Goal: Task Accomplishment & Management: Use online tool/utility

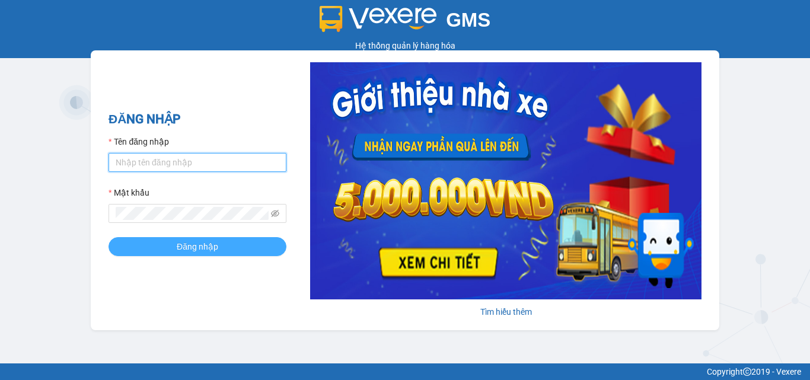
type input "pvgodau.dongphuoc"
click at [283, 248] on button "Đăng nhập" at bounding box center [197, 246] width 178 height 19
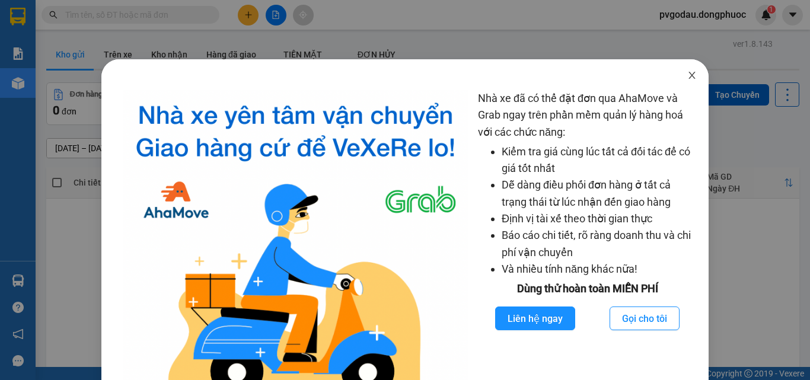
click at [687, 76] on icon "close" at bounding box center [691, 75] width 9 height 9
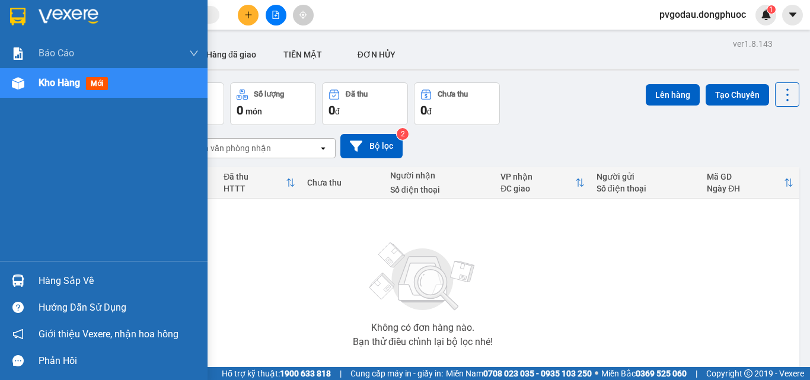
click at [45, 286] on div "Hàng sắp về" at bounding box center [119, 281] width 160 height 18
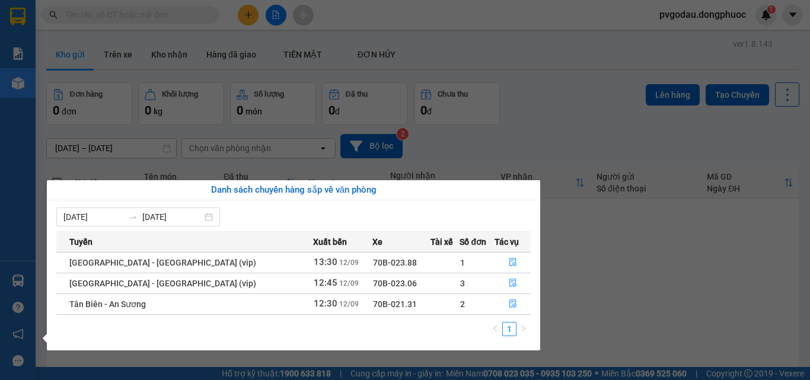
click at [674, 256] on section "Kết quả tìm kiếm ( 0 ) Bộ lọc No Data pvgodau.dongphuoc 1 Báo cáo Mẫu 1: Báo cá…" at bounding box center [405, 190] width 810 height 380
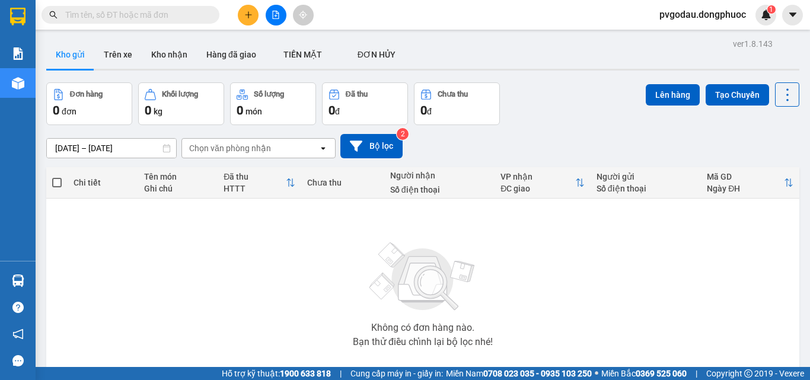
click at [727, 15] on span "pvgodau.dongphuoc" at bounding box center [702, 14] width 105 height 15
click at [717, 39] on span "Đăng xuất" at bounding box center [706, 36] width 83 height 13
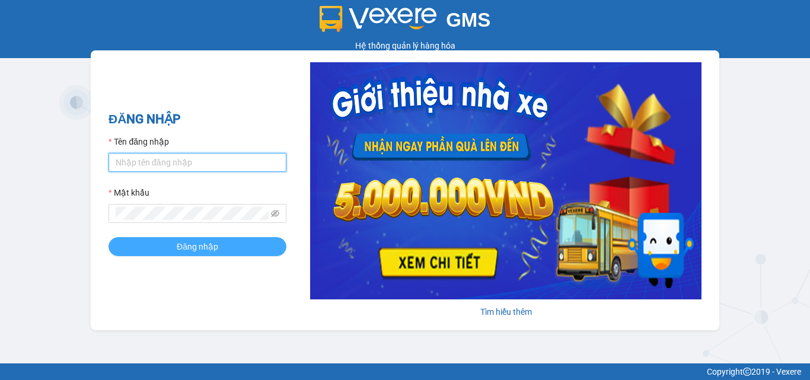
type input "pvgodau.dongphuoc"
click at [197, 248] on span "Đăng nhập" at bounding box center [197, 246] width 41 height 13
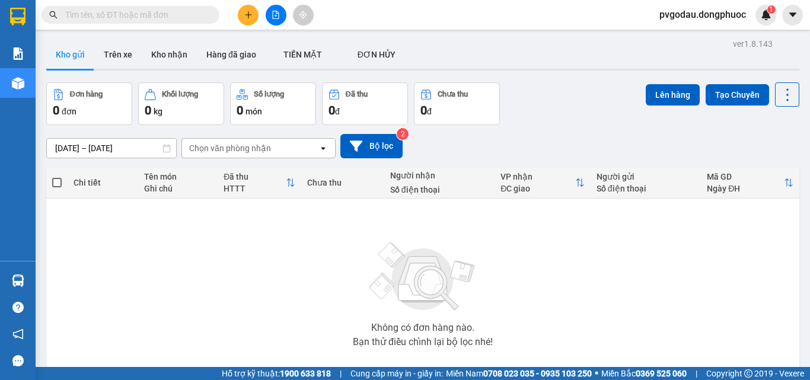
click at [197, 20] on input "text" at bounding box center [135, 14] width 140 height 13
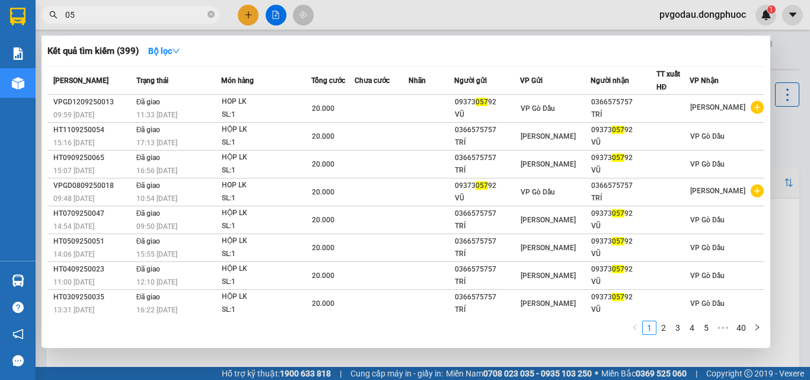
type input "0"
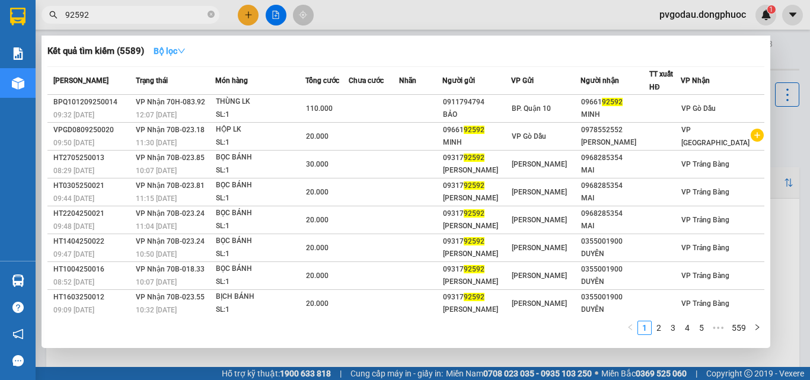
type input "92592"
click at [181, 47] on icon "down" at bounding box center [181, 51] width 8 height 8
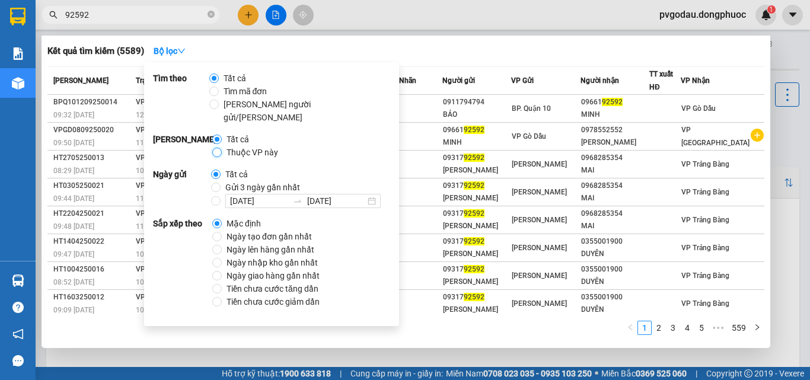
click at [219, 148] on input "Thuộc VP này" at bounding box center [216, 152] width 9 height 9
radio input "true"
radio input "false"
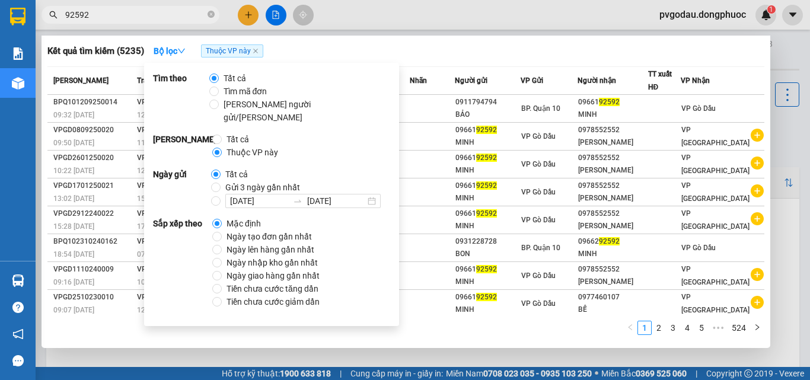
click at [417, 26] on div at bounding box center [405, 190] width 810 height 380
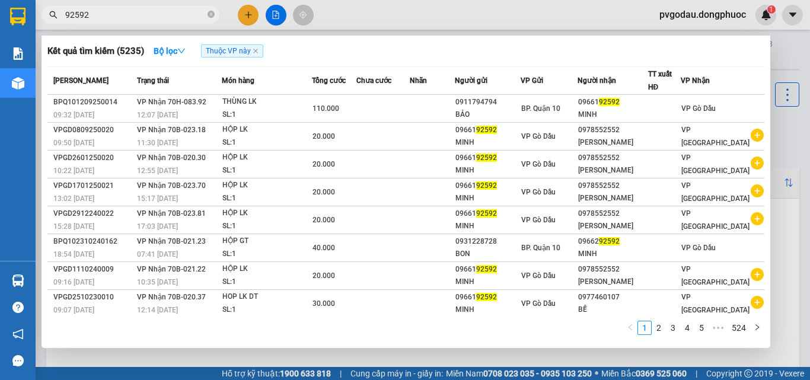
click at [130, 15] on input "92592" at bounding box center [135, 14] width 140 height 13
click at [659, 325] on link "2" at bounding box center [658, 327] width 13 height 13
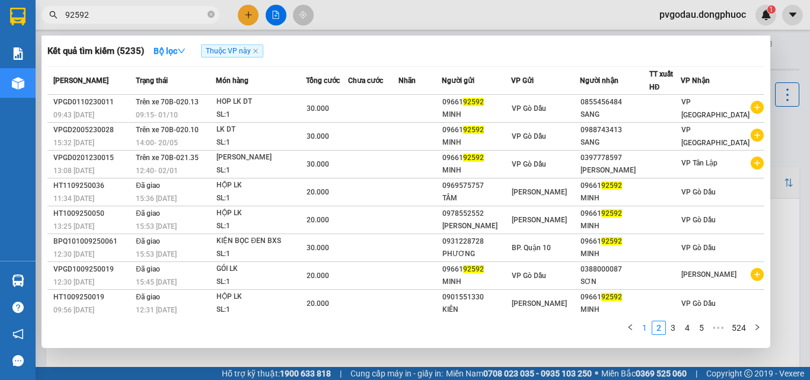
click at [647, 324] on link "1" at bounding box center [644, 327] width 13 height 13
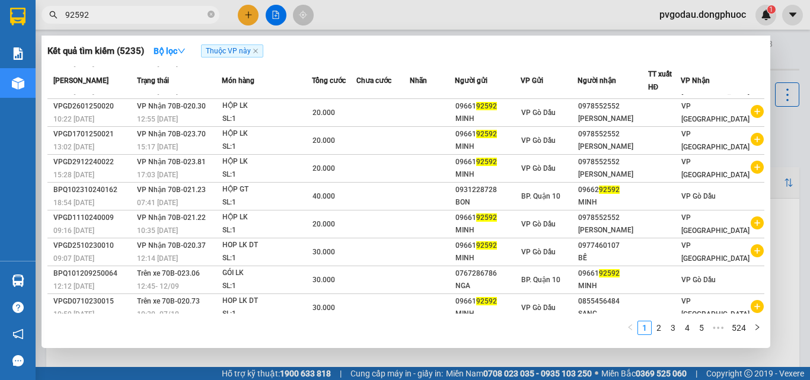
scroll to position [60, 0]
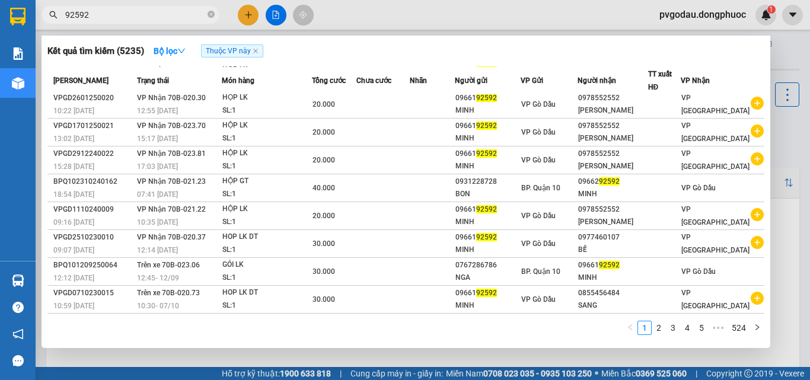
click at [415, 16] on div at bounding box center [405, 190] width 810 height 380
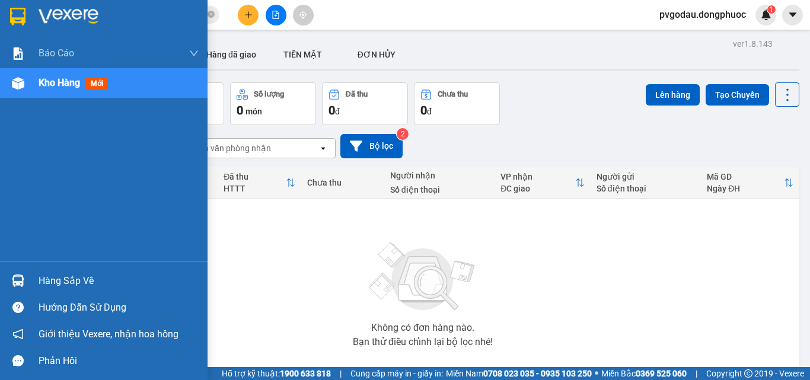
click at [25, 278] on div at bounding box center [18, 280] width 21 height 21
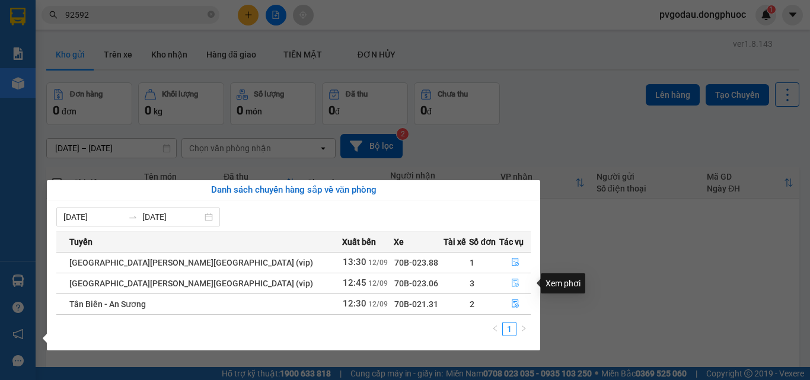
click at [511, 279] on icon "file-done" at bounding box center [514, 283] width 7 height 8
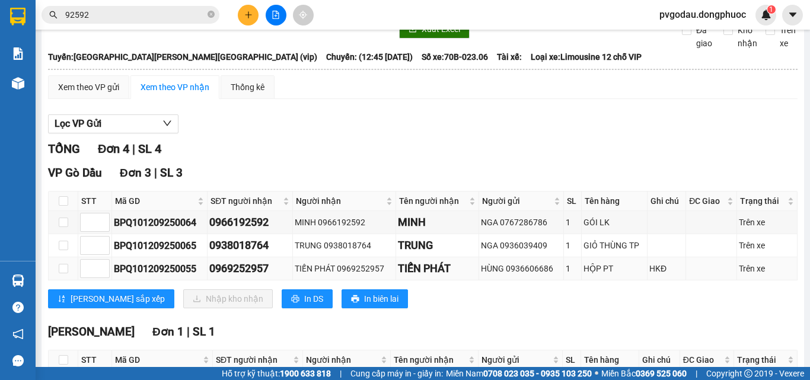
scroll to position [144, 0]
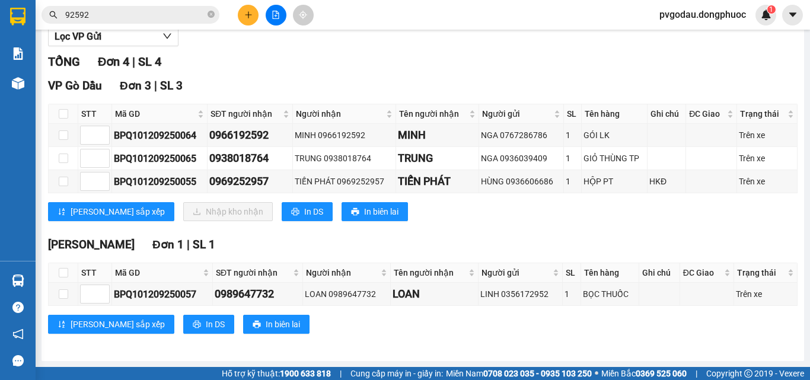
click at [722, 13] on span "pvgodau.dongphuoc" at bounding box center [702, 14] width 105 height 15
click at [711, 34] on span "Đăng xuất" at bounding box center [706, 36] width 83 height 13
